Goal: Task Accomplishment & Management: Use online tool/utility

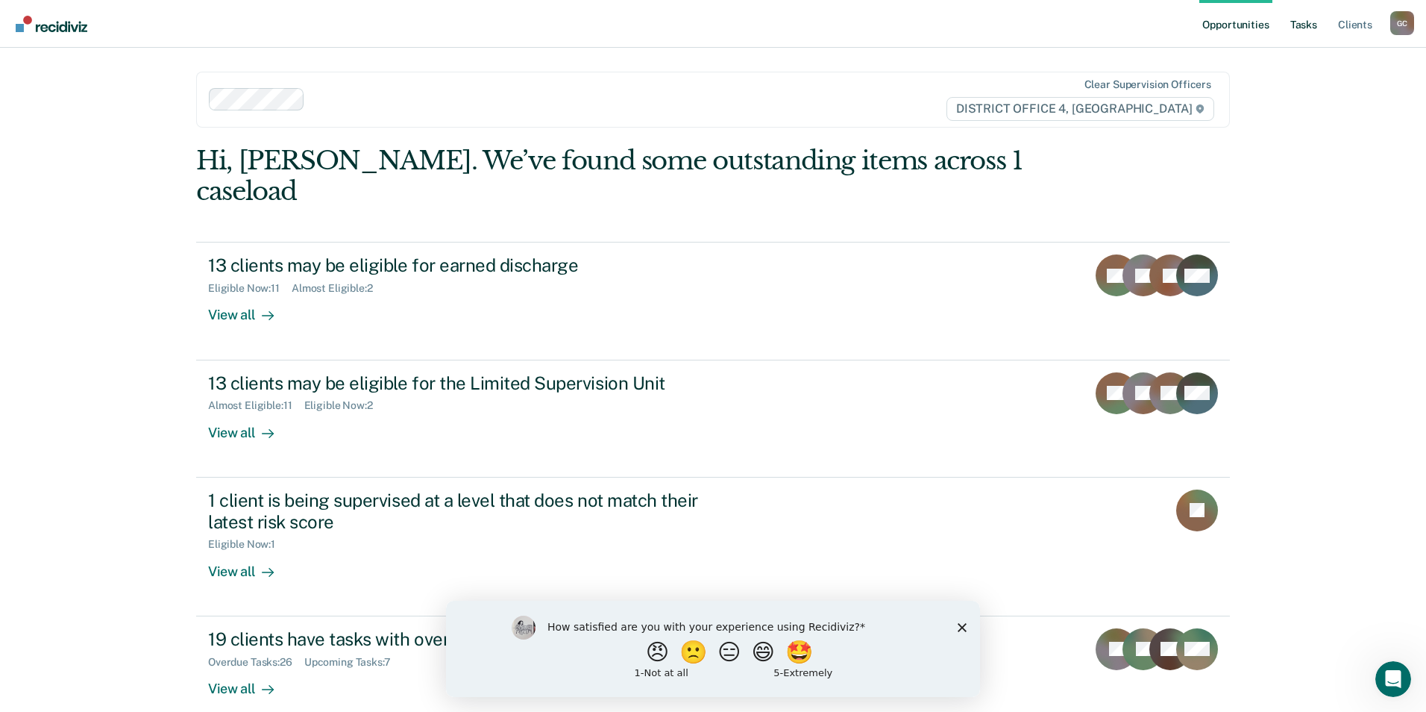
click at [1304, 23] on link "Tasks" at bounding box center [1303, 24] width 33 height 48
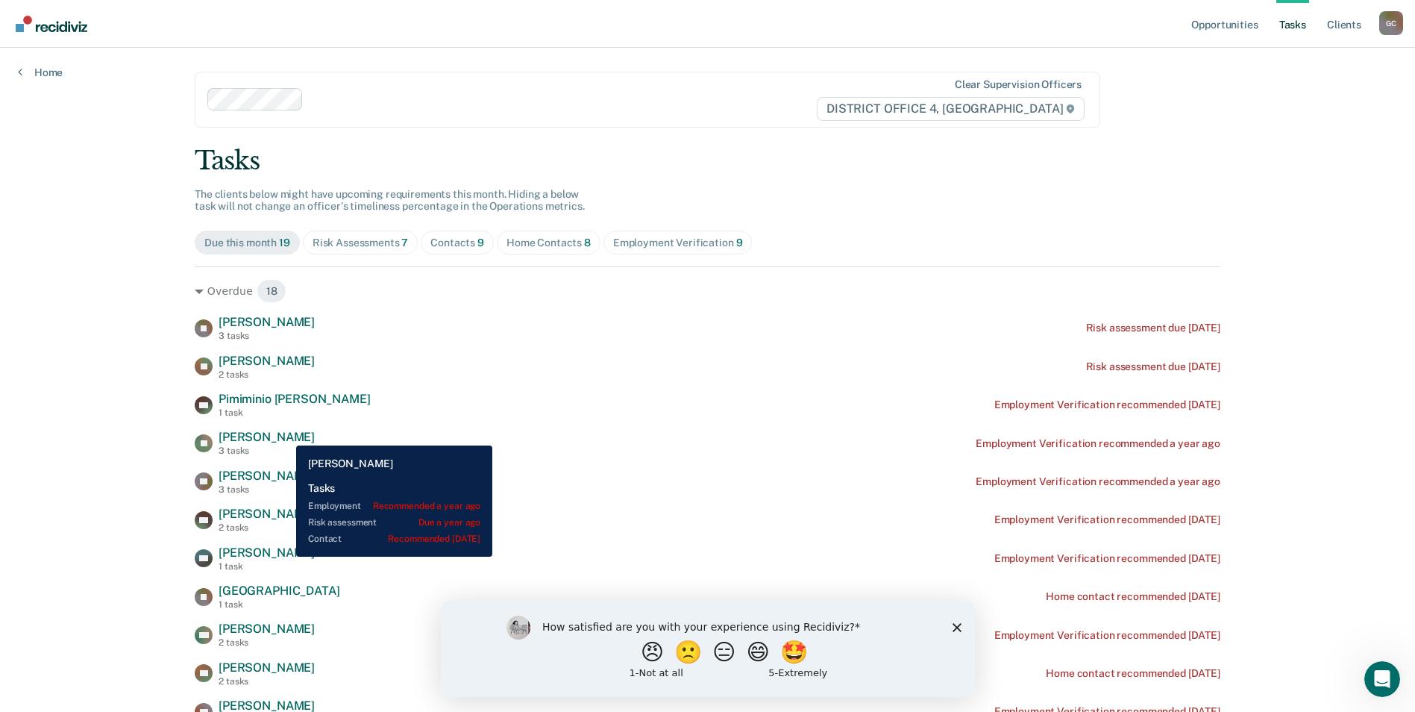
click at [285, 434] on span "[PERSON_NAME]" at bounding box center [267, 437] width 96 height 14
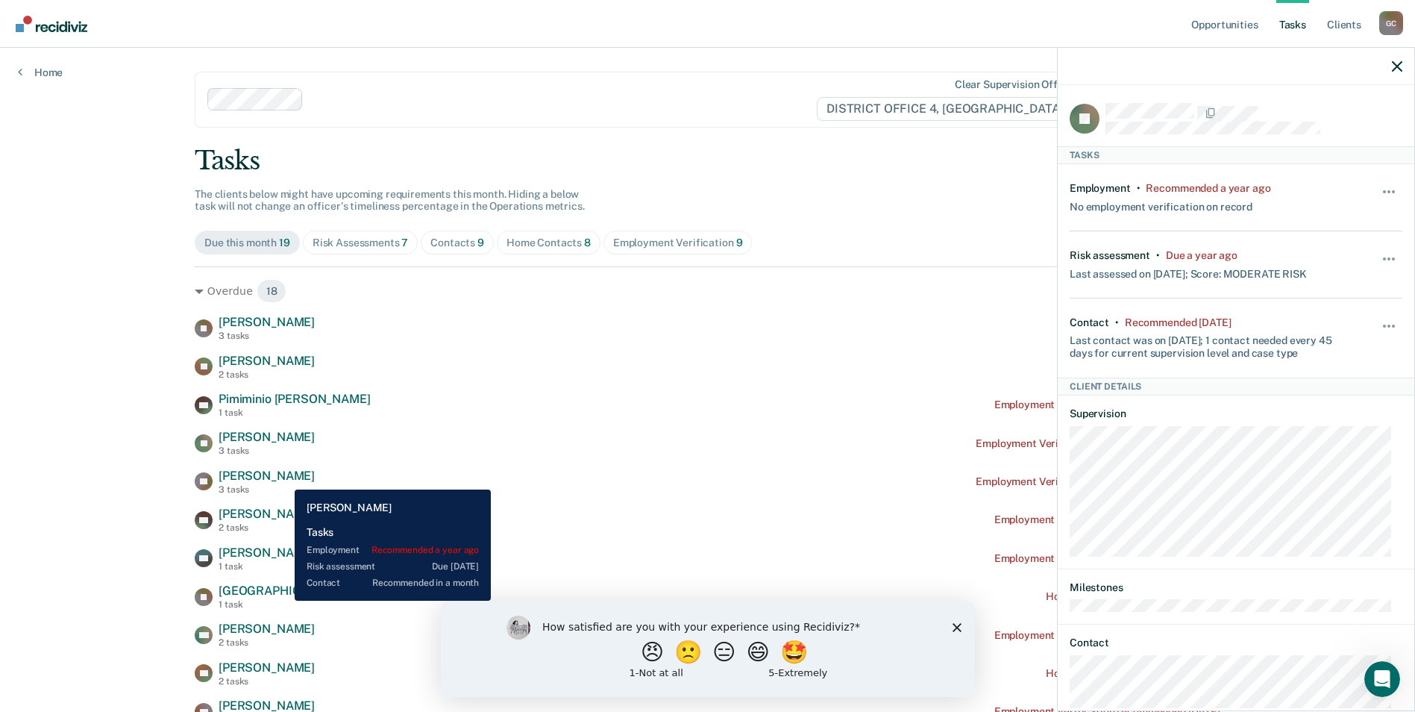
click at [283, 478] on span "[PERSON_NAME]" at bounding box center [267, 475] width 96 height 14
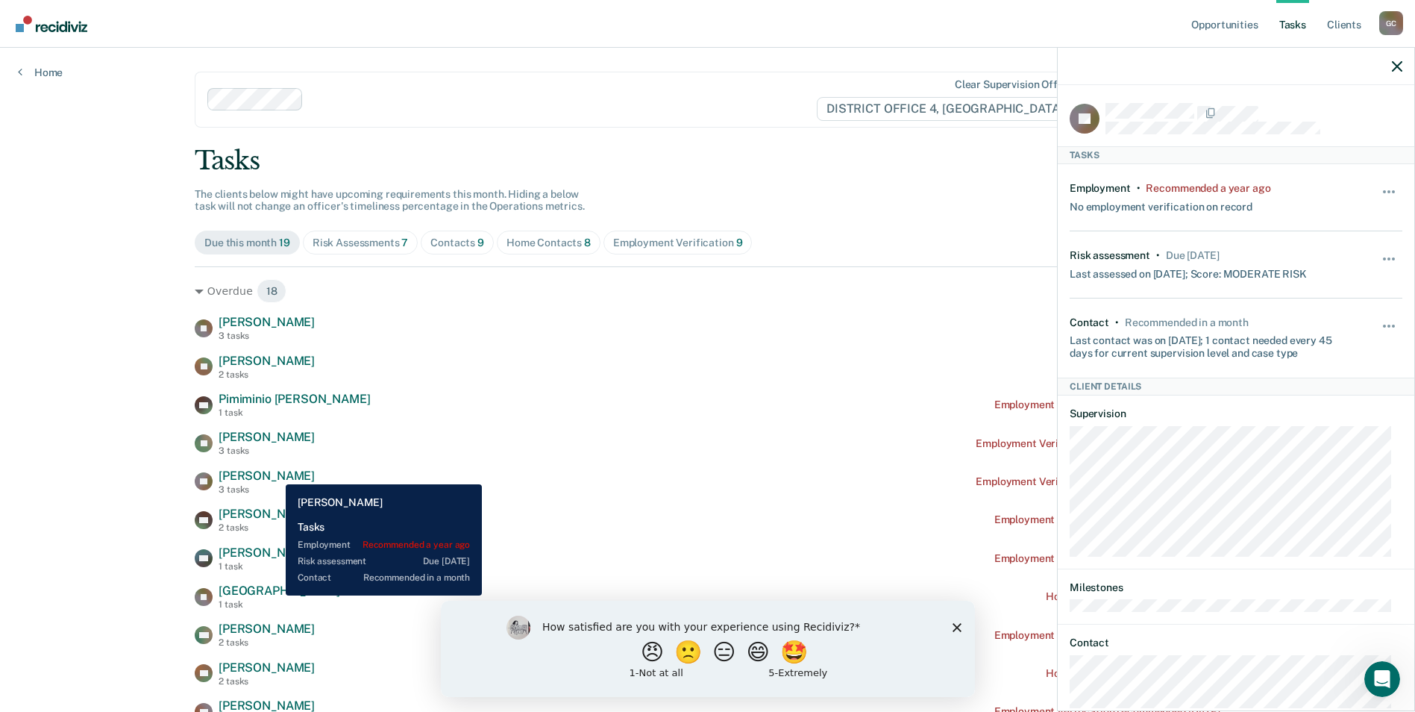
click at [274, 473] on span "[PERSON_NAME]" at bounding box center [267, 475] width 96 height 14
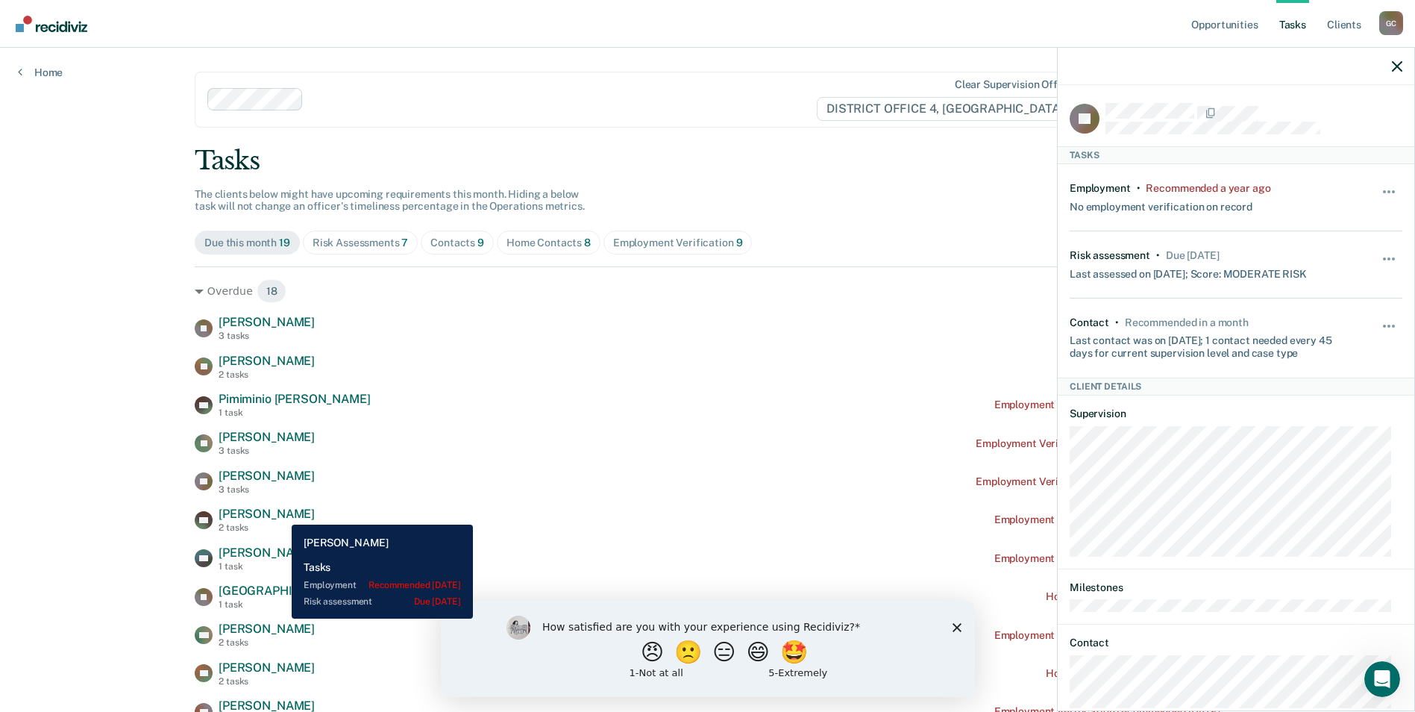
click at [280, 513] on span "[PERSON_NAME]" at bounding box center [267, 513] width 96 height 14
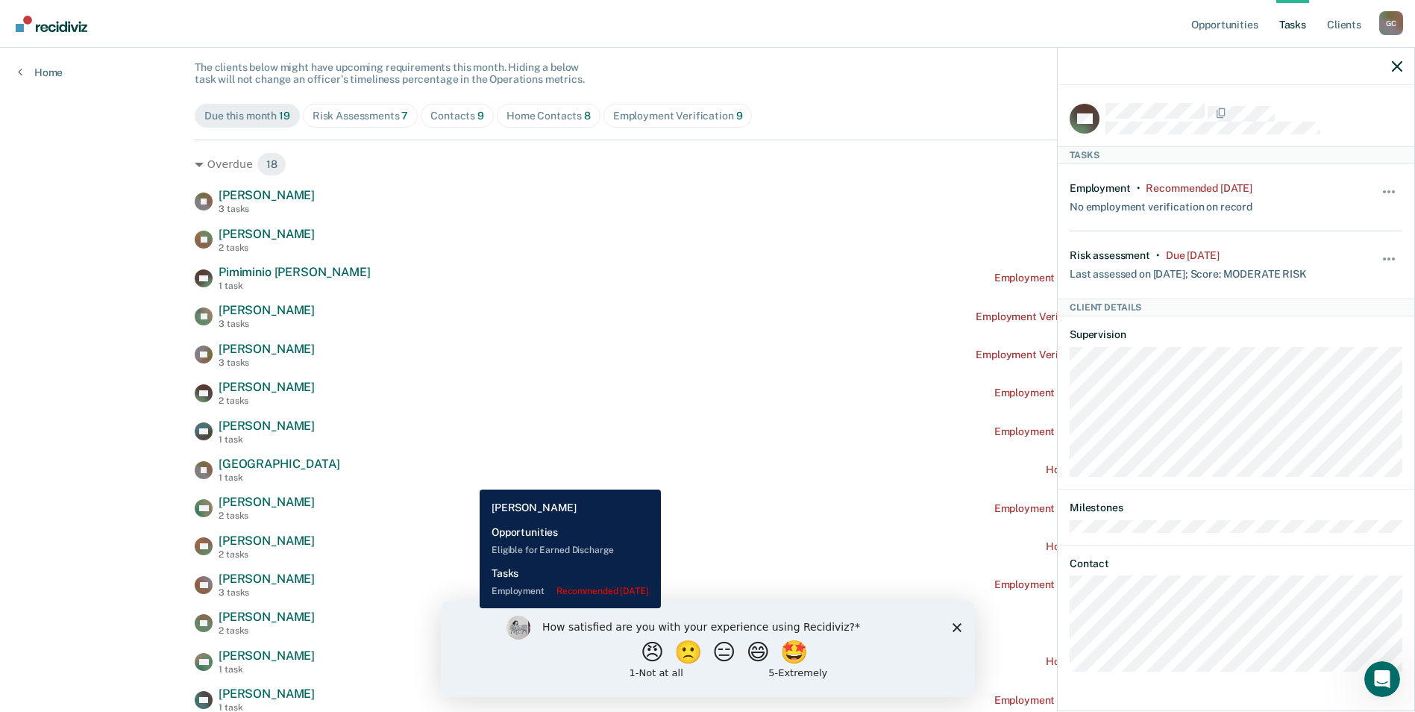
scroll to position [149, 0]
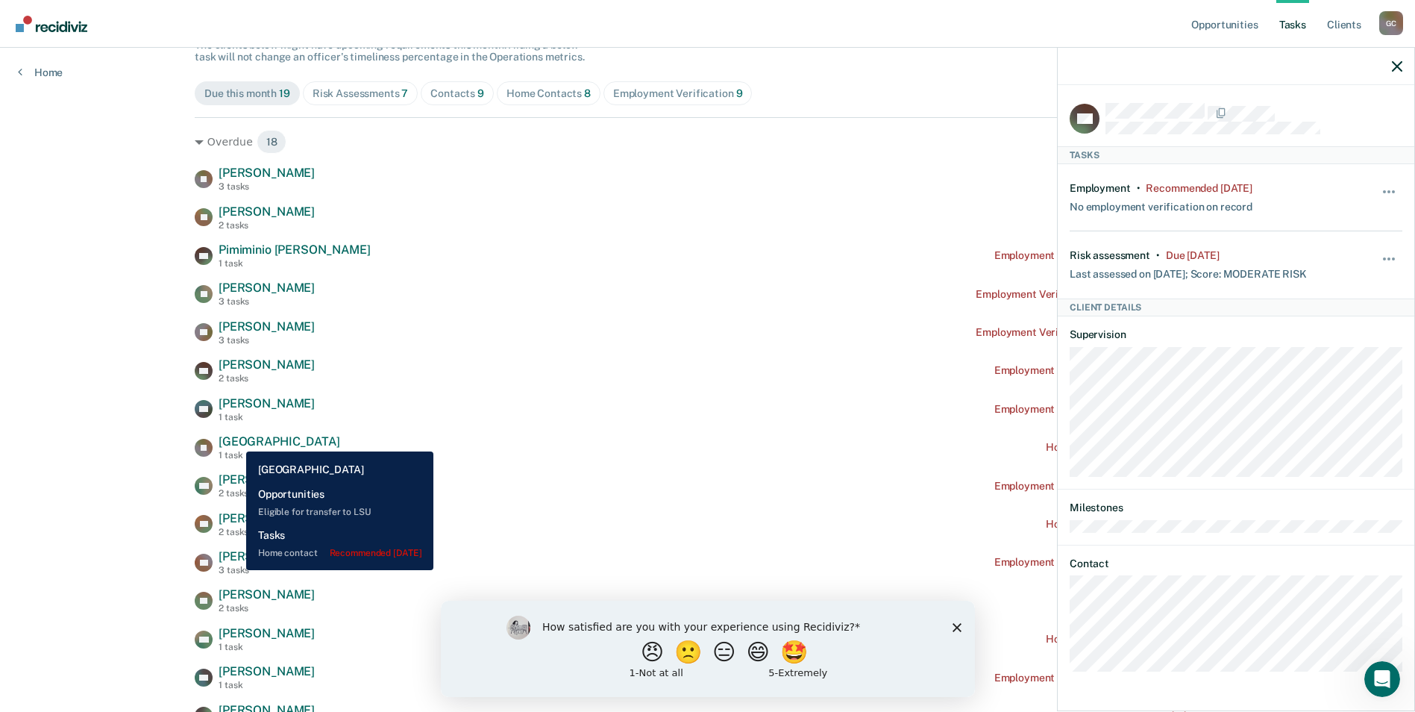
click at [235, 440] on span "[GEOGRAPHIC_DATA]" at bounding box center [279, 441] width 121 height 14
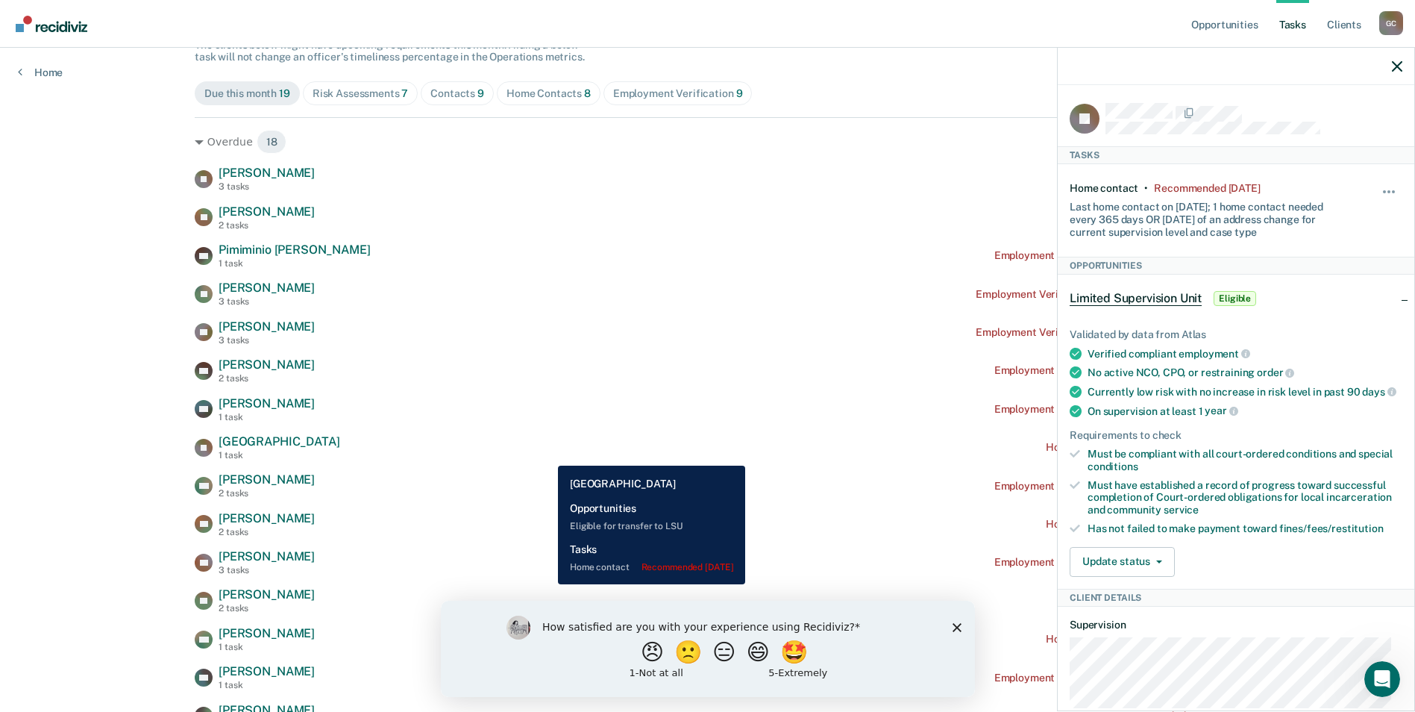
scroll to position [224, 0]
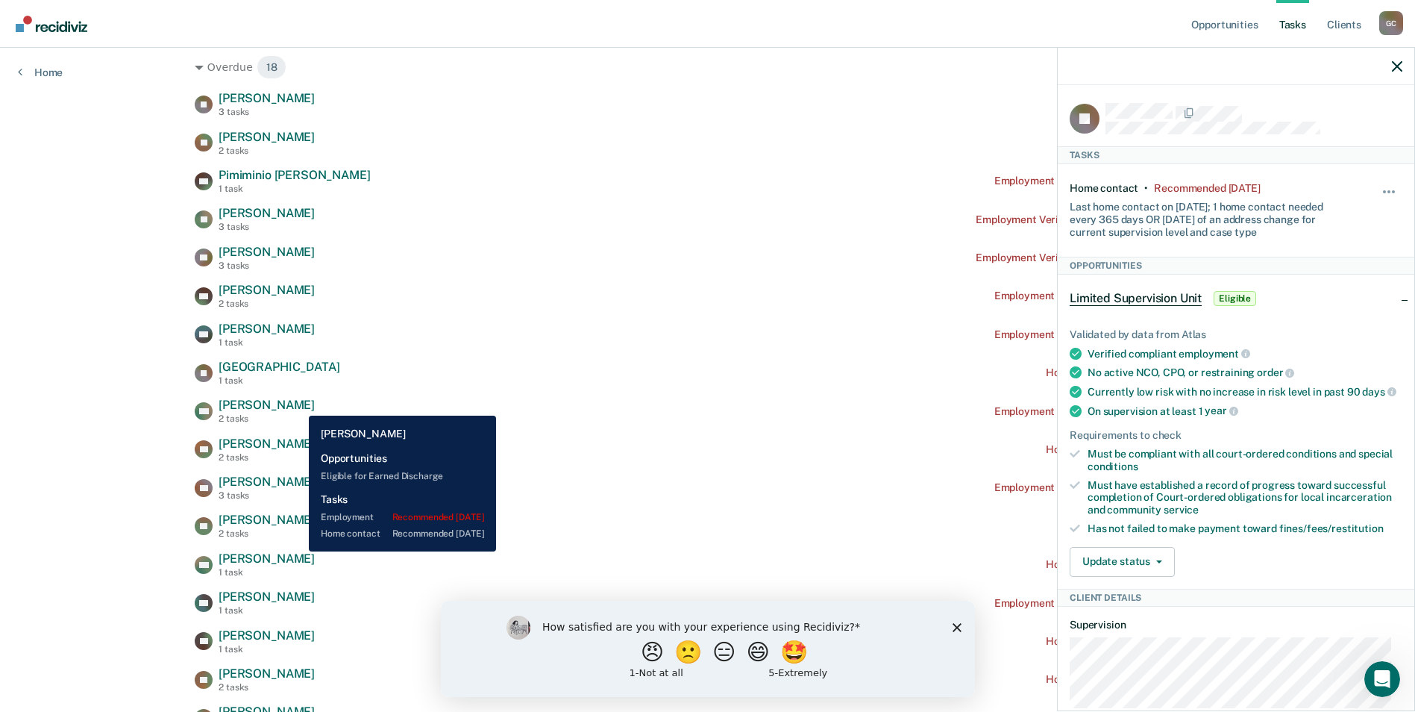
click at [299, 405] on span "[PERSON_NAME]" at bounding box center [267, 405] width 96 height 14
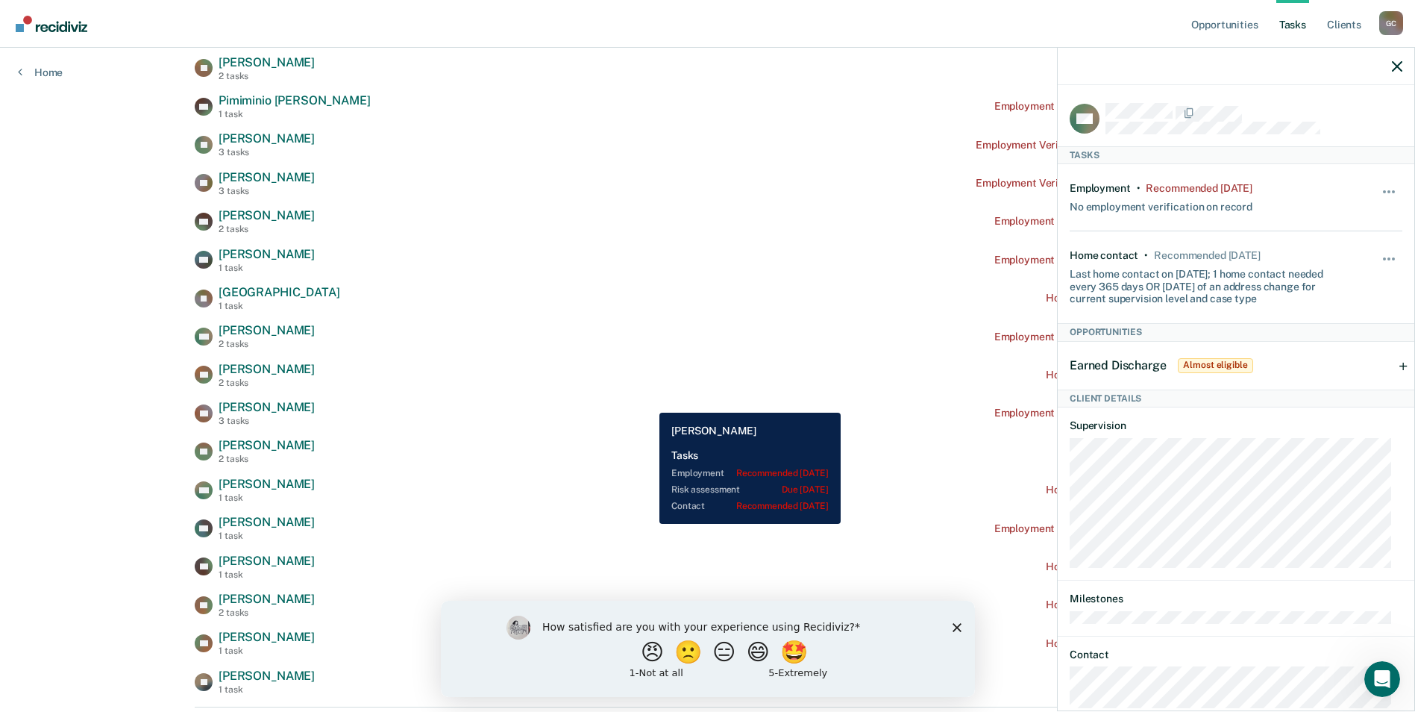
scroll to position [373, 0]
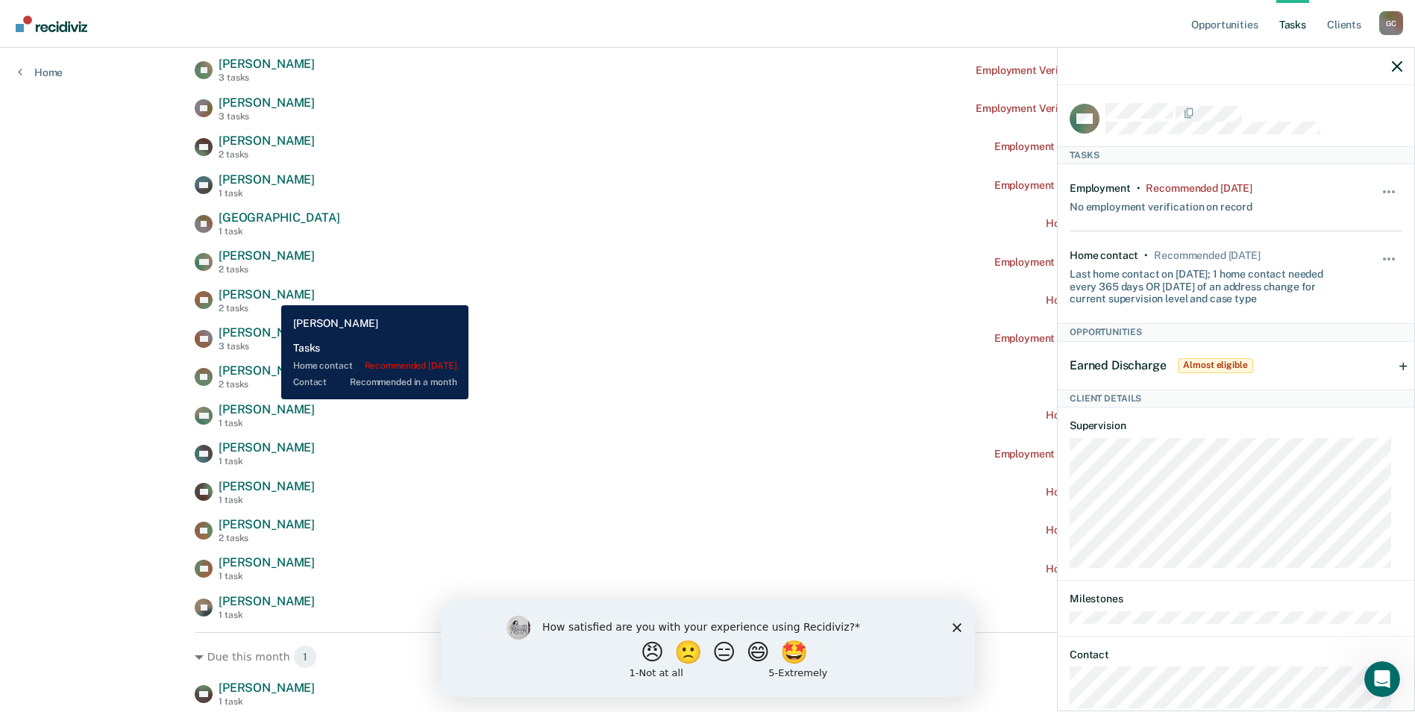
click at [271, 295] on span "[PERSON_NAME]" at bounding box center [267, 294] width 96 height 14
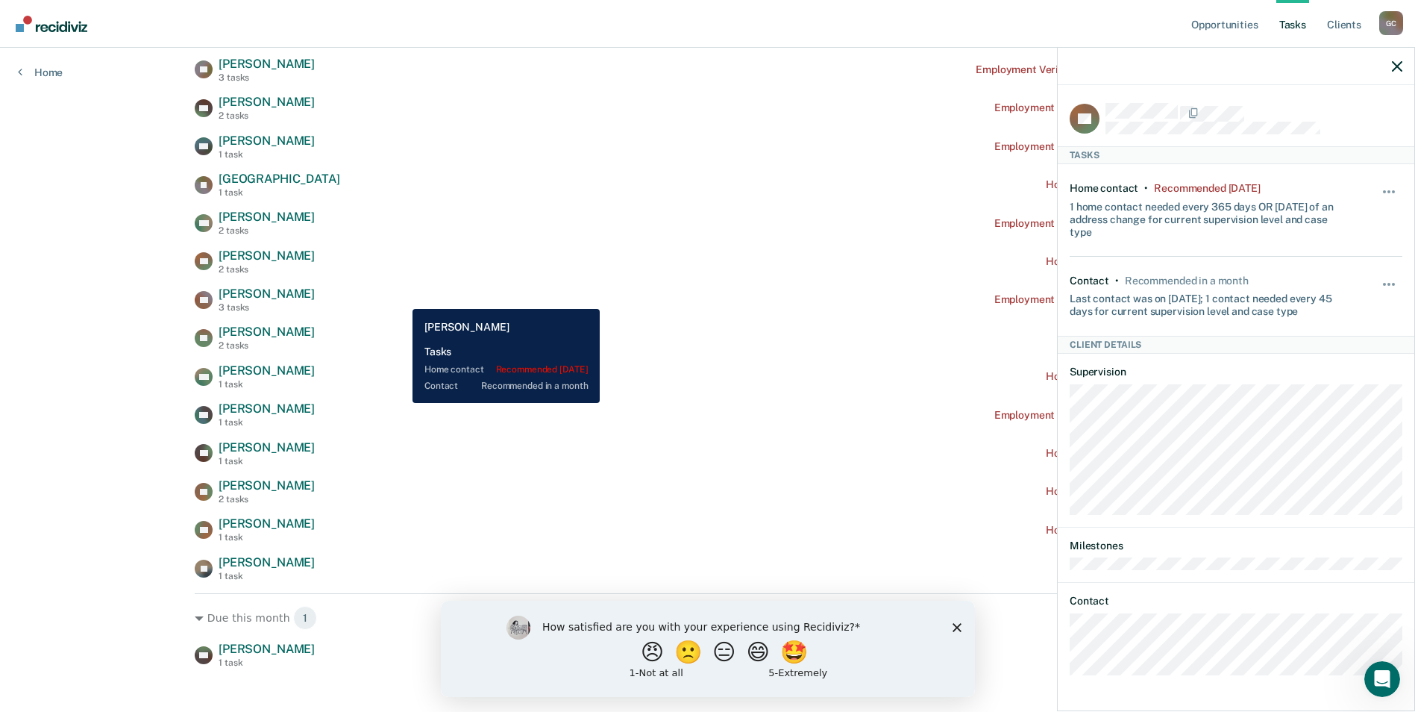
scroll to position [428, 0]
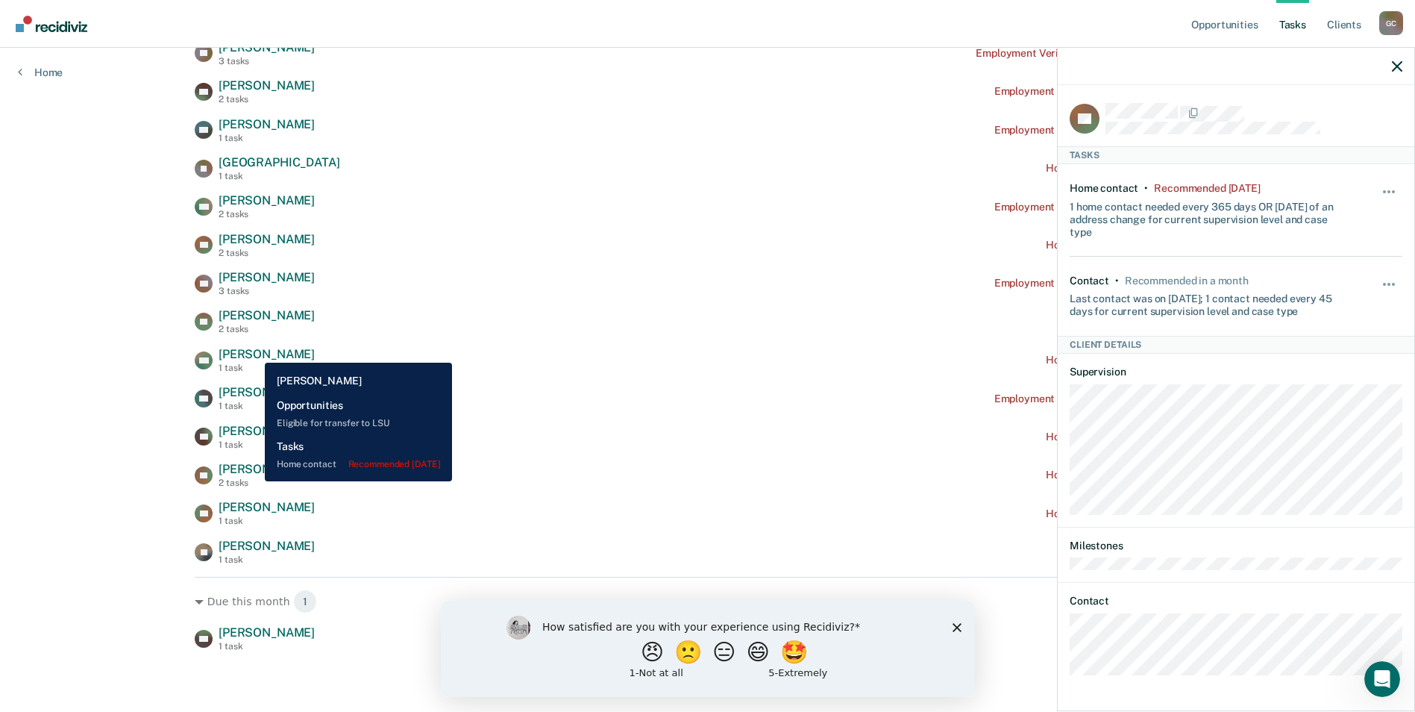
click at [254, 351] on span "[PERSON_NAME]" at bounding box center [267, 354] width 96 height 14
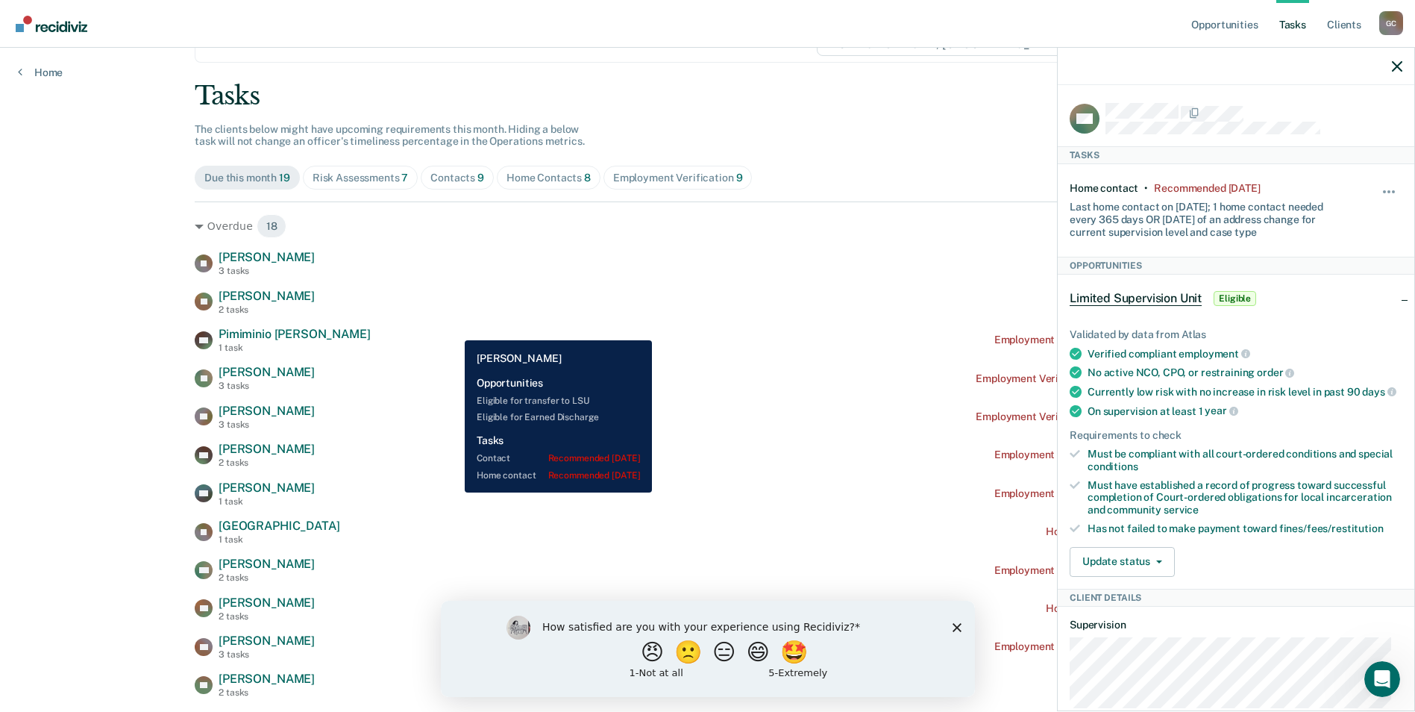
scroll to position [0, 0]
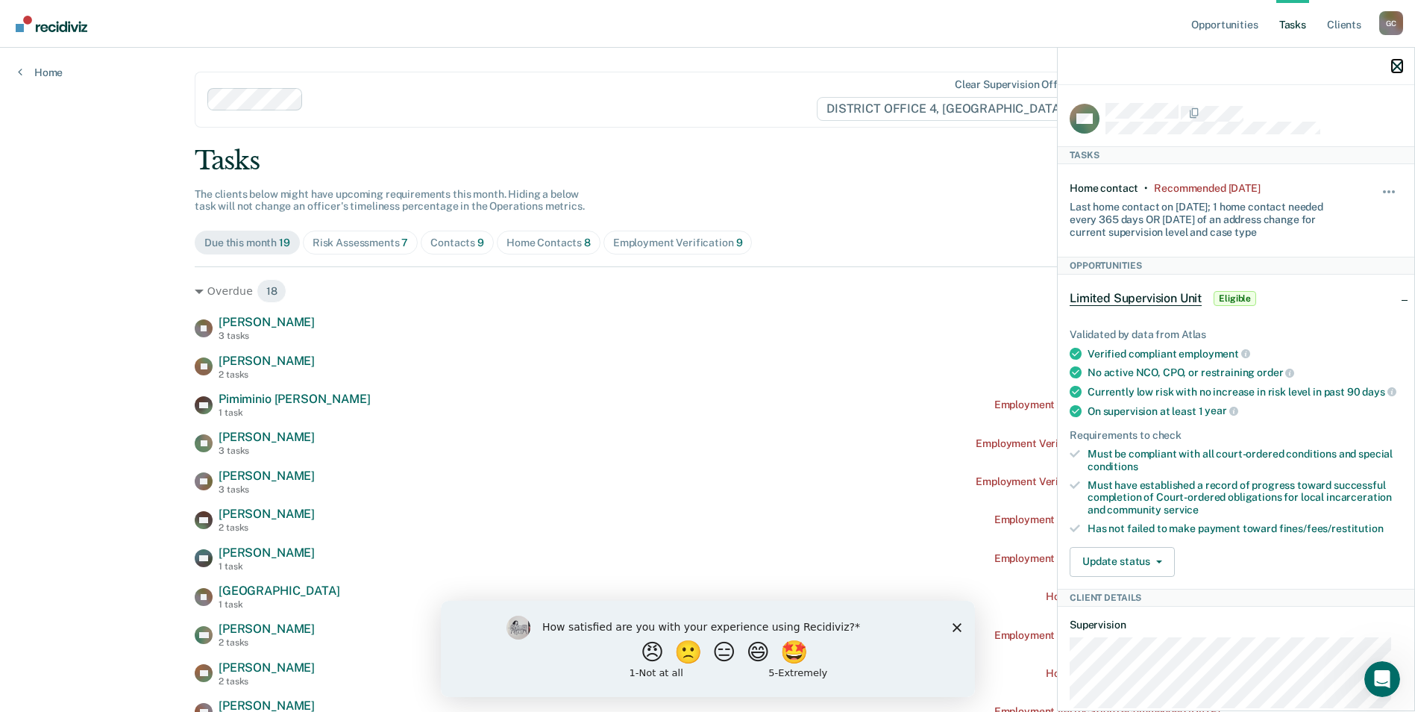
click at [1398, 66] on icon "button" at bounding box center [1397, 66] width 10 height 10
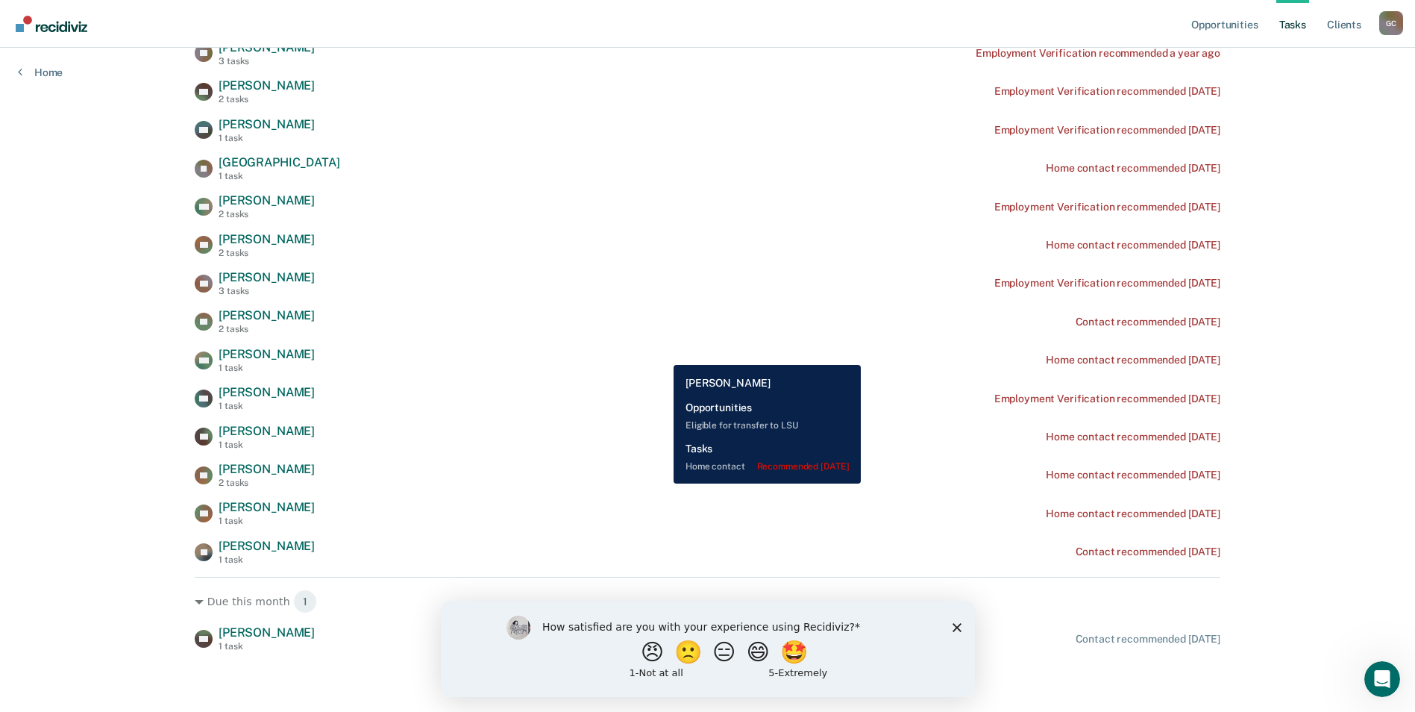
scroll to position [130, 0]
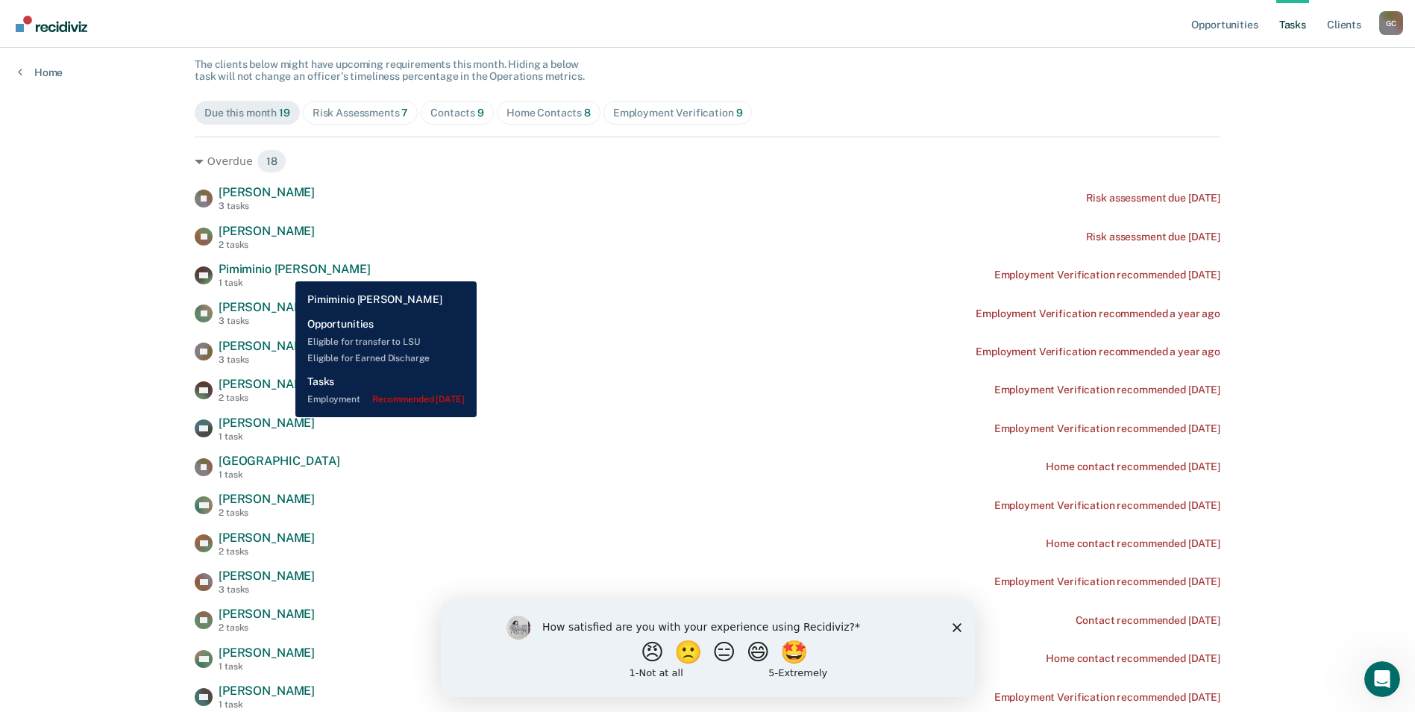
click at [284, 270] on span "Pimiminio [PERSON_NAME]" at bounding box center [294, 269] width 151 height 14
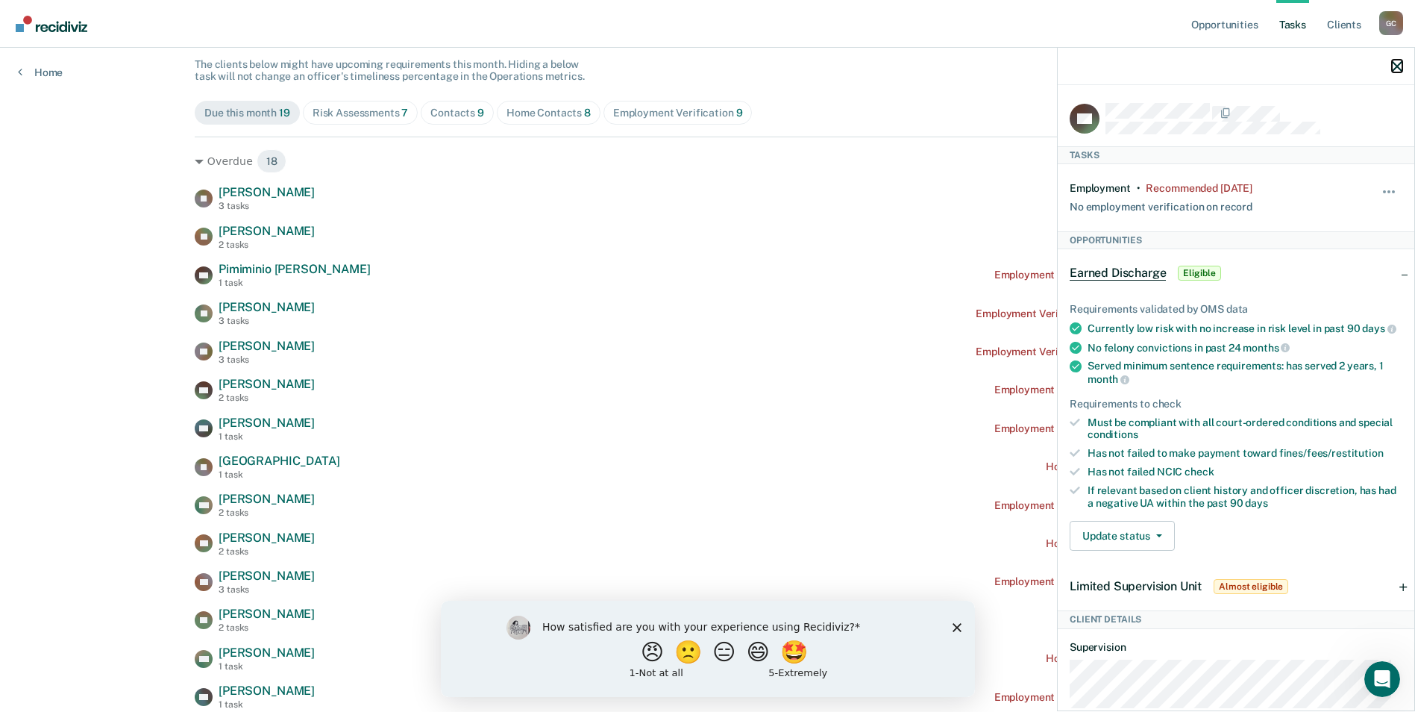
click at [1398, 67] on icon "button" at bounding box center [1397, 66] width 10 height 10
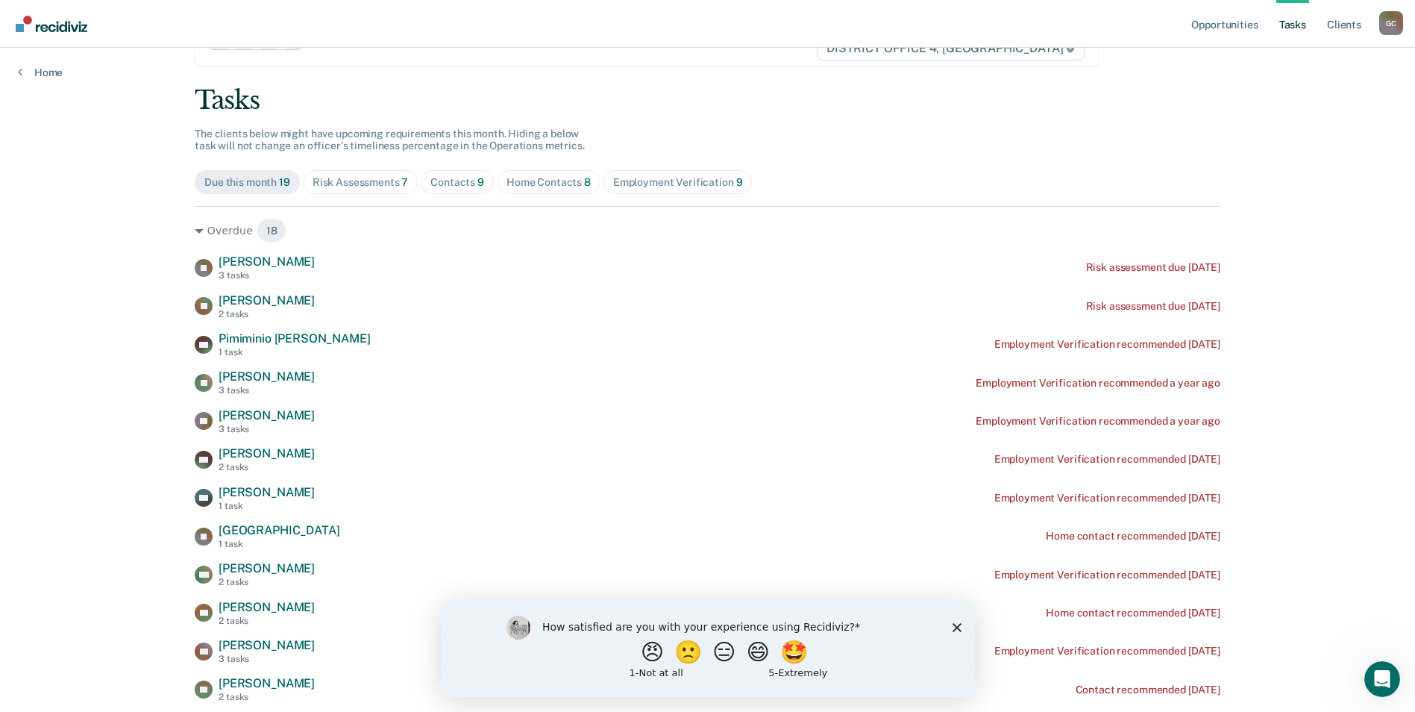
scroll to position [0, 0]
